Goal: Register for event/course

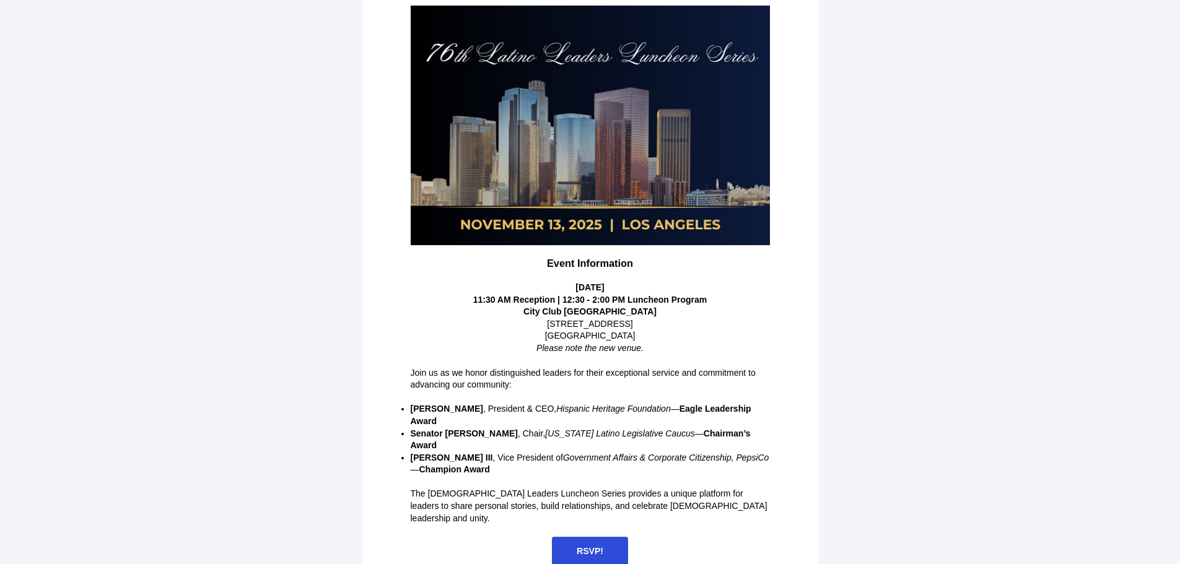
scroll to position [155, 0]
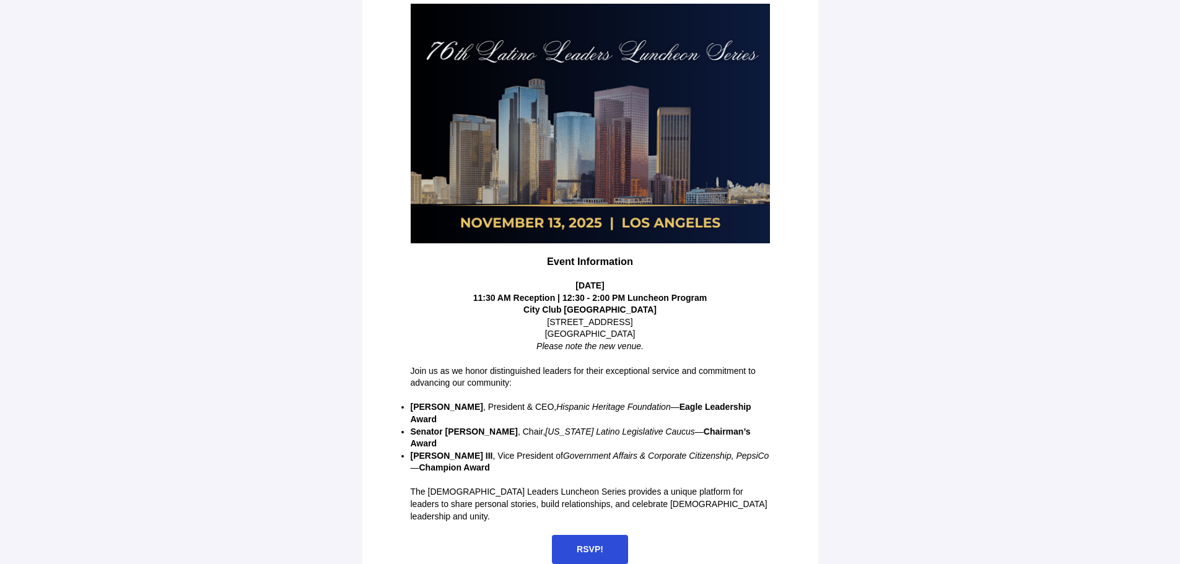
click at [587, 544] on span "RSVP!" at bounding box center [590, 549] width 27 height 10
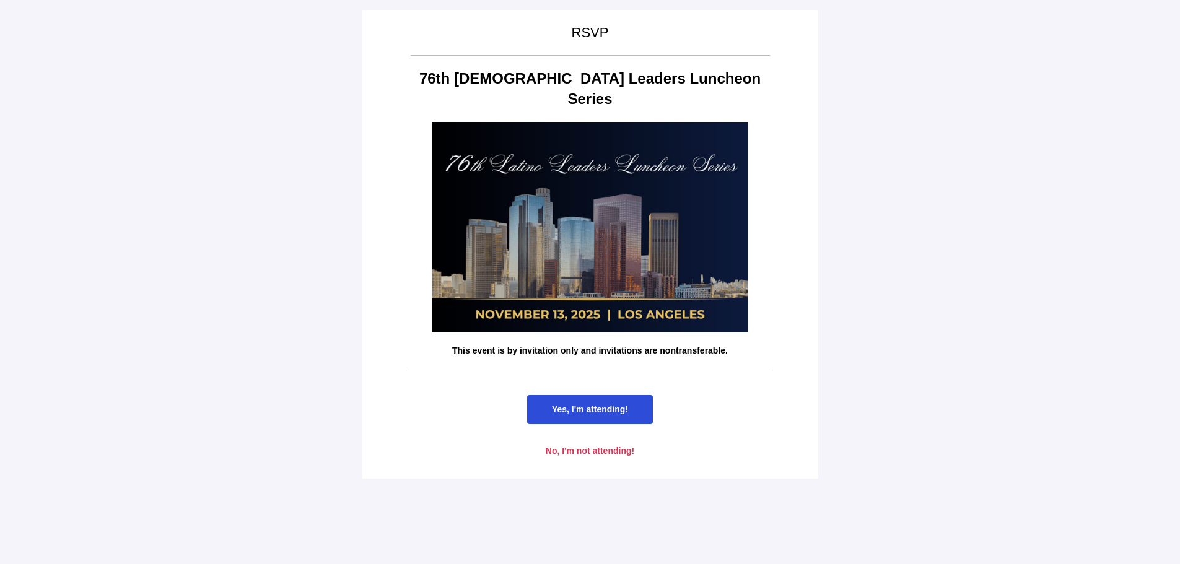
scroll to position [0, 0]
click at [584, 404] on span "Yes, I'm attending!" at bounding box center [590, 409] width 76 height 10
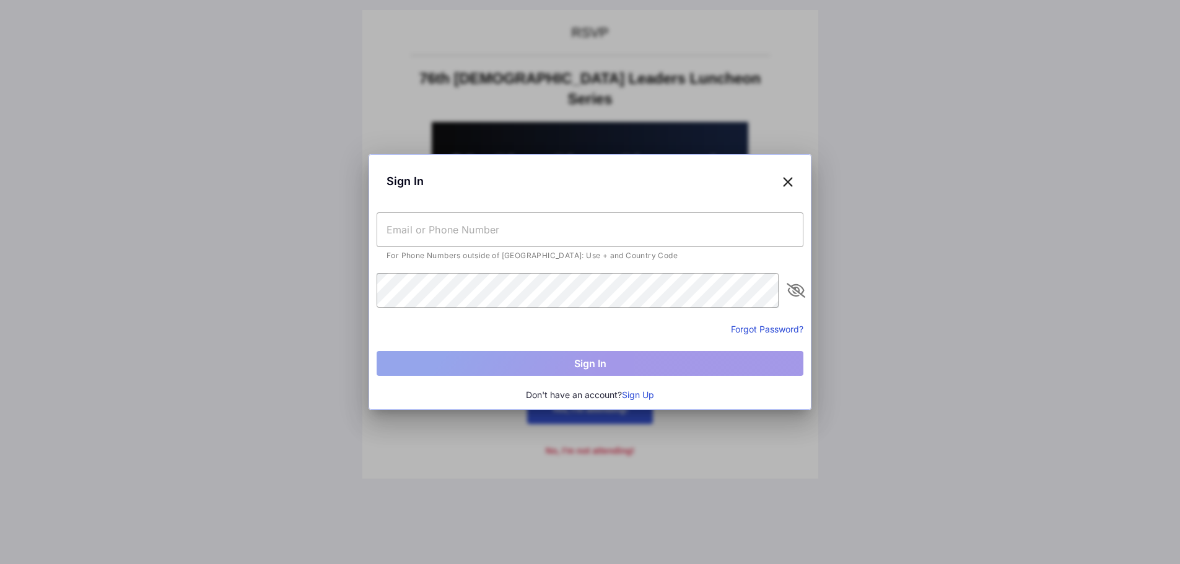
click at [491, 233] on input "text" at bounding box center [590, 229] width 427 height 35
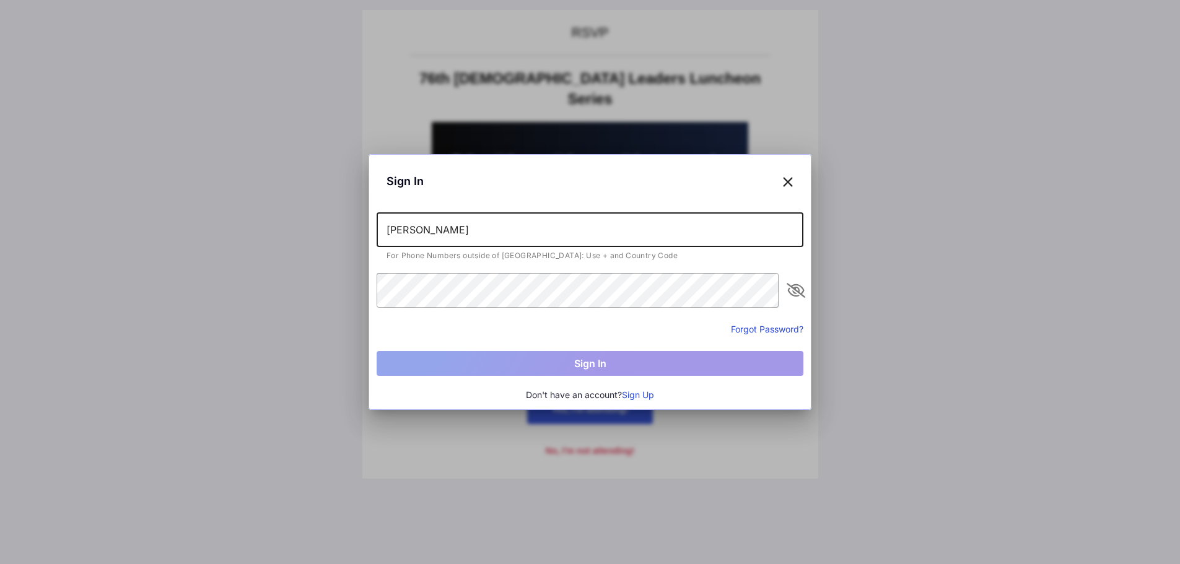
type input "[PERSON_NAME]"
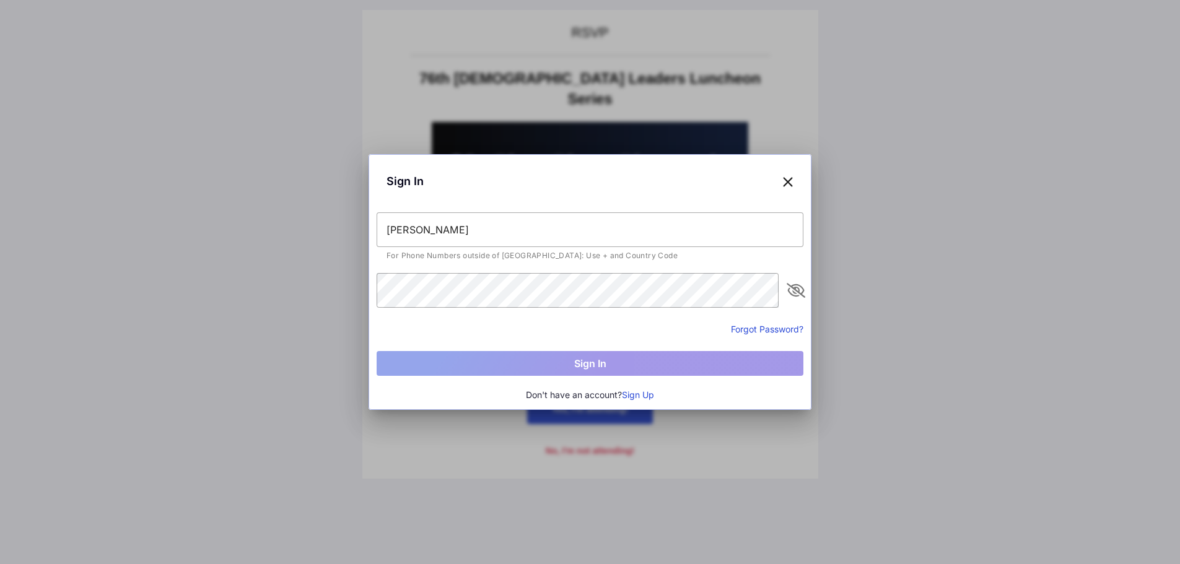
click at [790, 183] on icon at bounding box center [787, 181] width 11 height 18
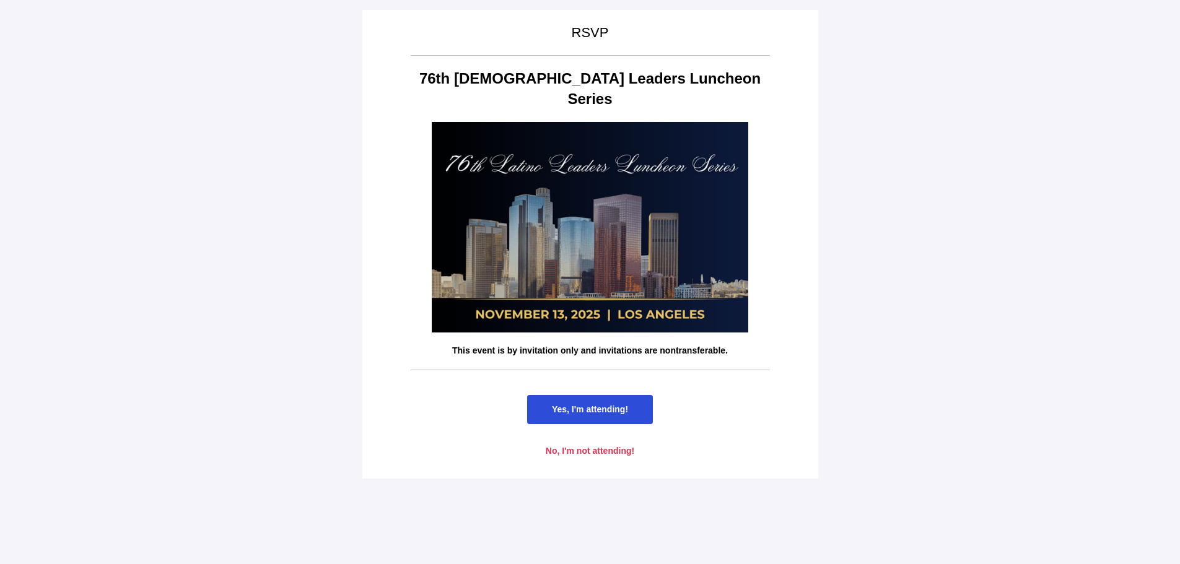
click at [590, 404] on span "Yes, I'm attending!" at bounding box center [590, 409] width 76 height 10
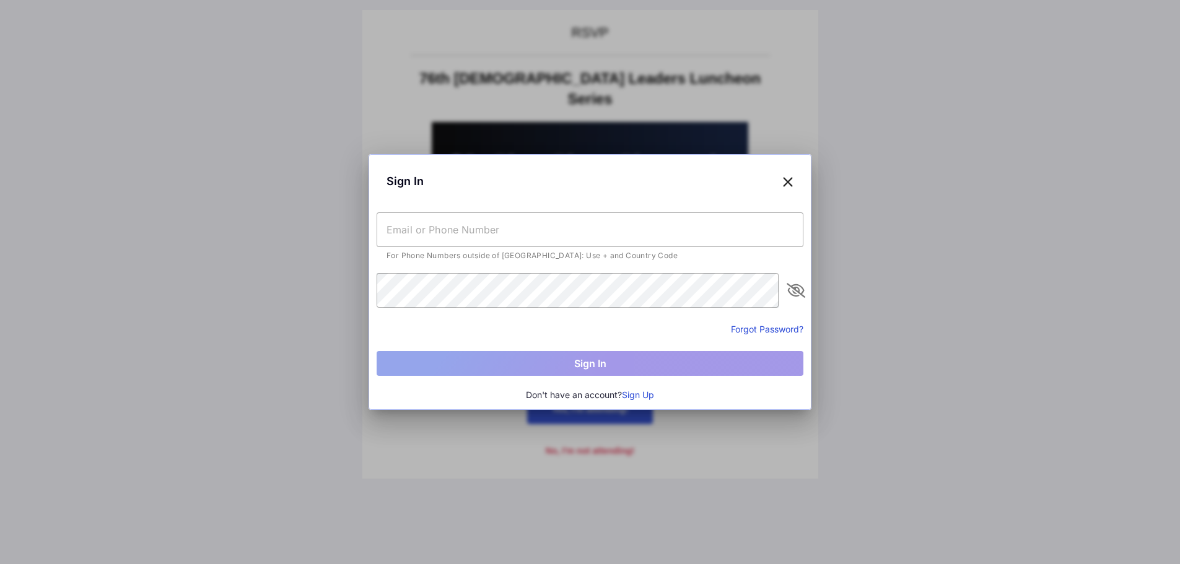
click at [468, 231] on input "text" at bounding box center [590, 229] width 427 height 35
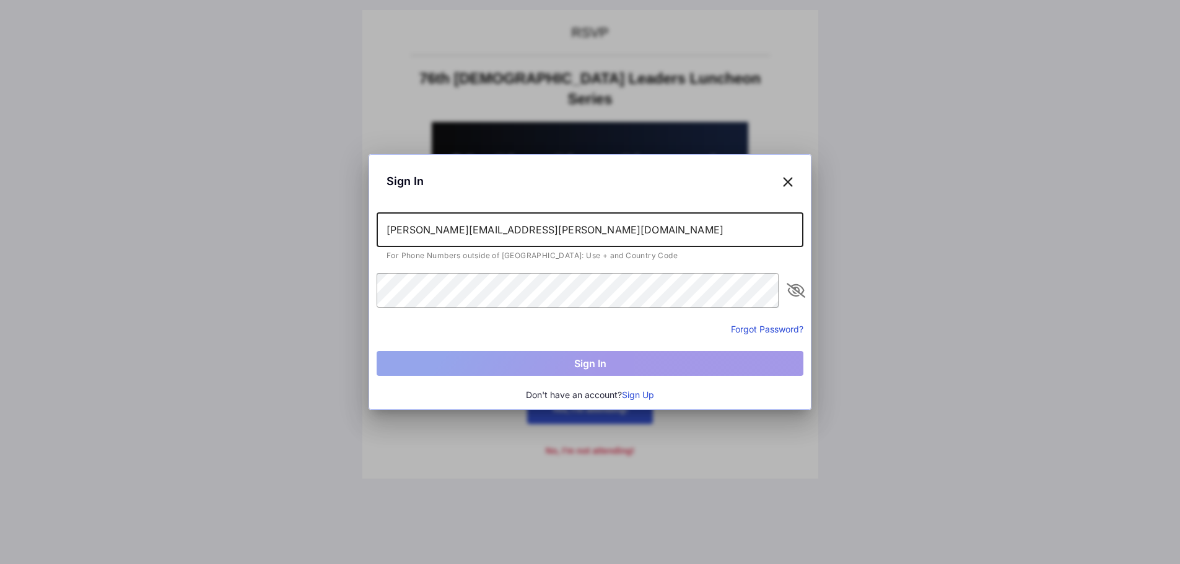
type input "[PERSON_NAME][EMAIL_ADDRESS][PERSON_NAME][DOMAIN_NAME]"
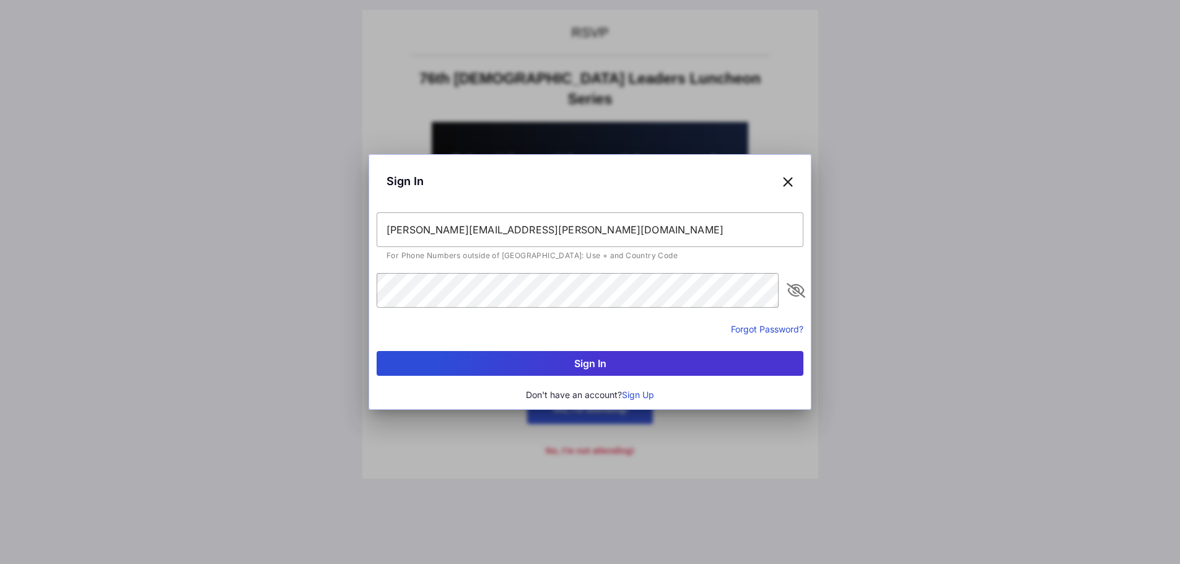
click at [797, 295] on icon "appended action" at bounding box center [795, 290] width 15 height 15
click at [587, 365] on button "Sign In" at bounding box center [590, 363] width 427 height 25
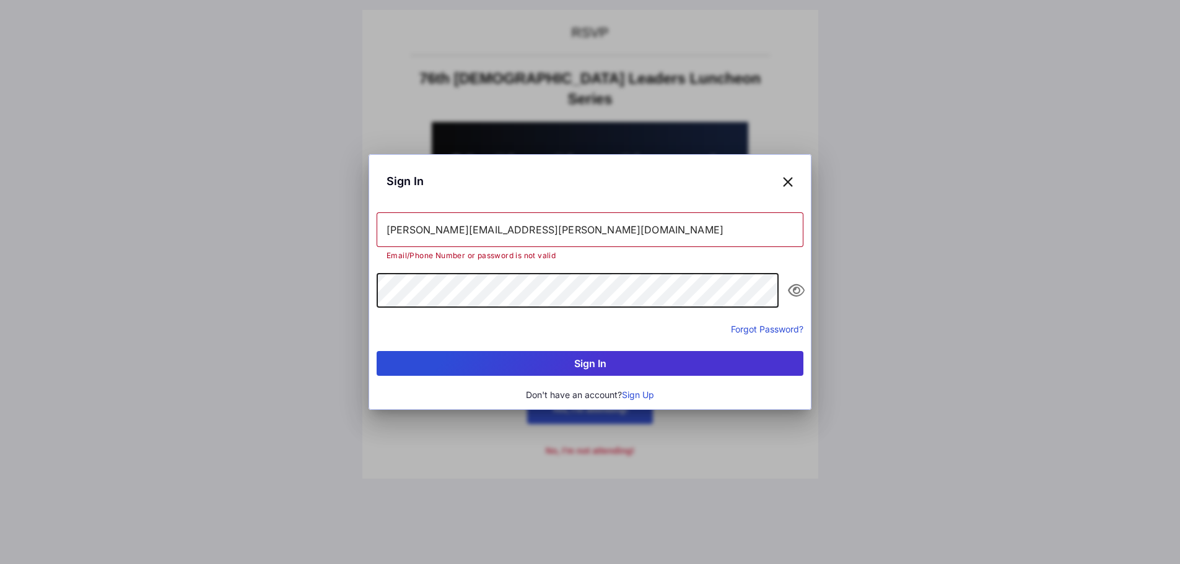
click at [377, 351] on button "Sign In" at bounding box center [590, 363] width 427 height 25
click at [596, 361] on button "Sign In" at bounding box center [590, 363] width 427 height 25
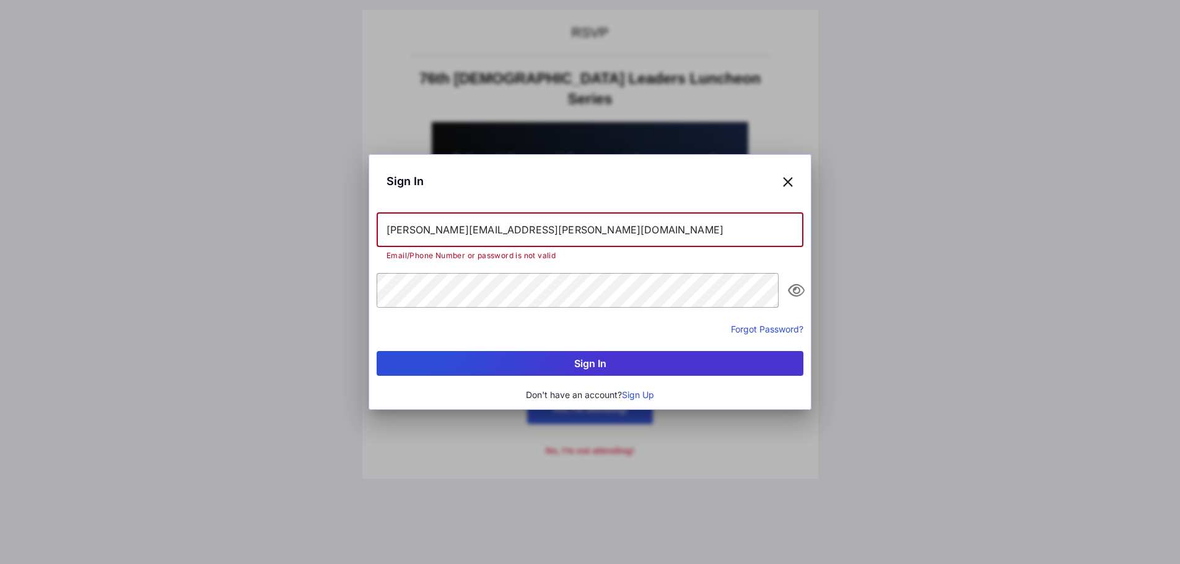
click at [543, 240] on input "[PERSON_NAME][EMAIL_ADDRESS][PERSON_NAME][DOMAIN_NAME]" at bounding box center [590, 229] width 427 height 35
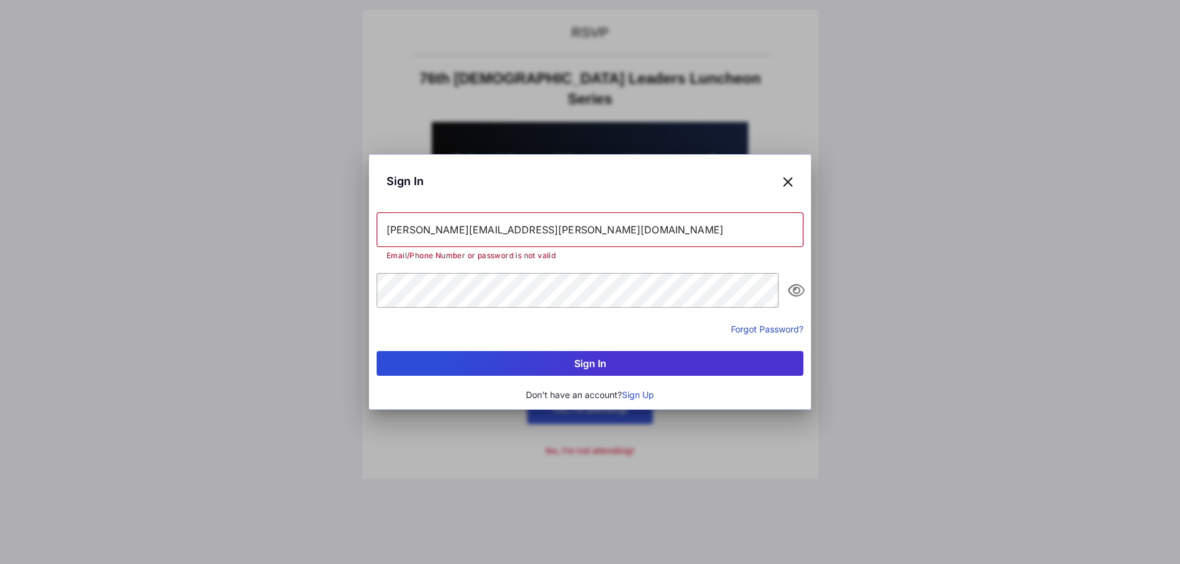
click at [767, 328] on button "Forgot Password?" at bounding box center [767, 329] width 72 height 13
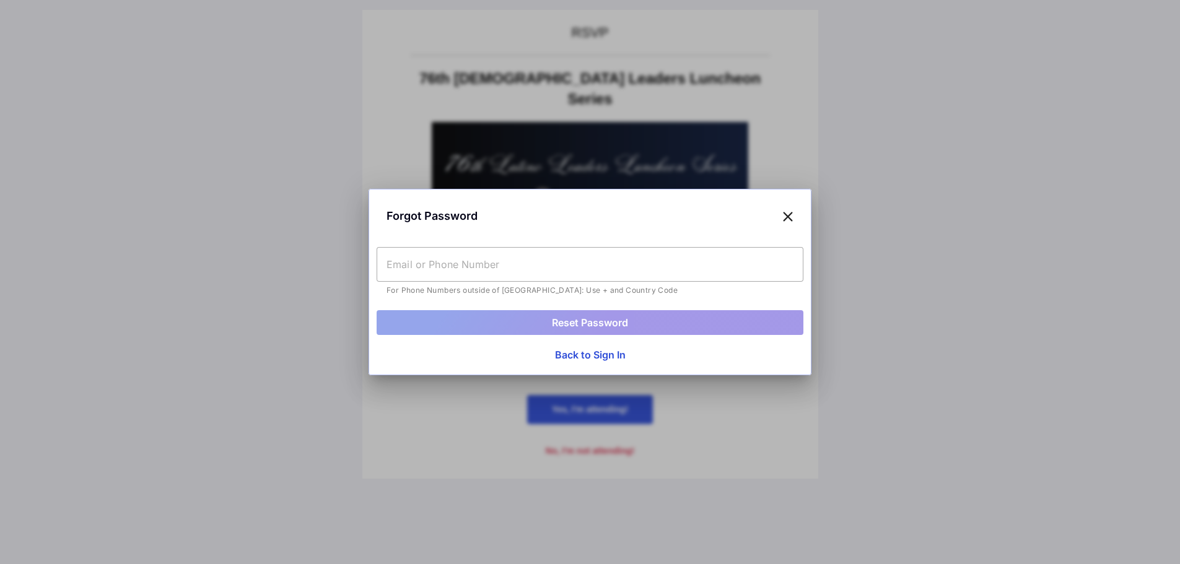
click at [530, 264] on input "text" at bounding box center [590, 264] width 427 height 35
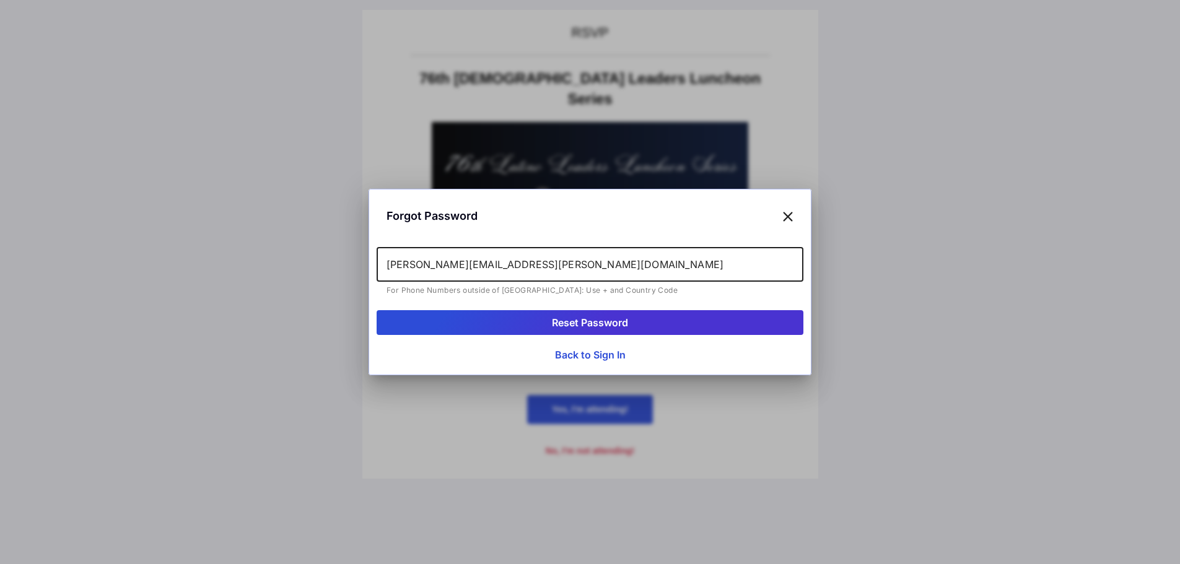
type input "[PERSON_NAME][EMAIL_ADDRESS][PERSON_NAME][DOMAIN_NAME]"
click at [586, 323] on button "Reset Password" at bounding box center [590, 322] width 427 height 25
